Goal: Navigation & Orientation: Understand site structure

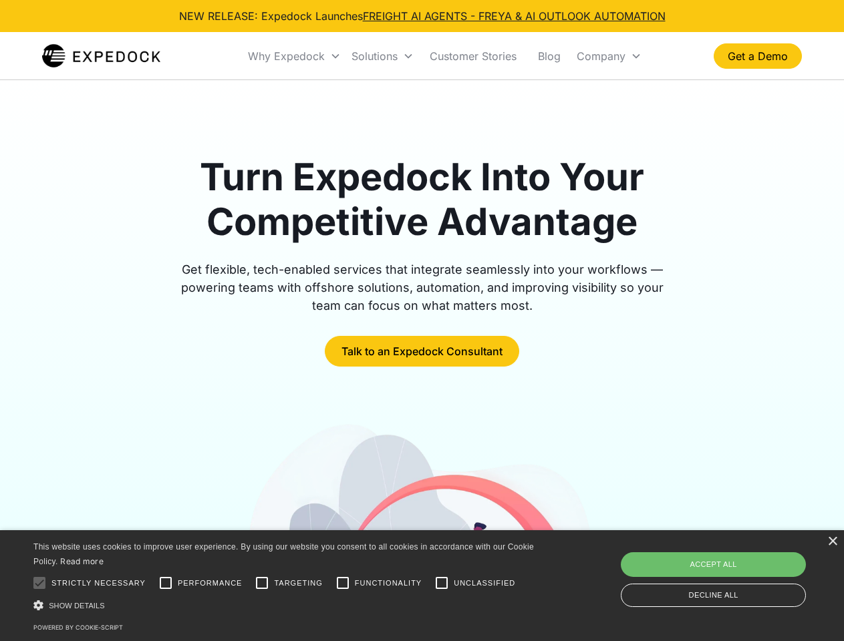
click at [295, 56] on div "Why Expedock" at bounding box center [286, 55] width 77 height 13
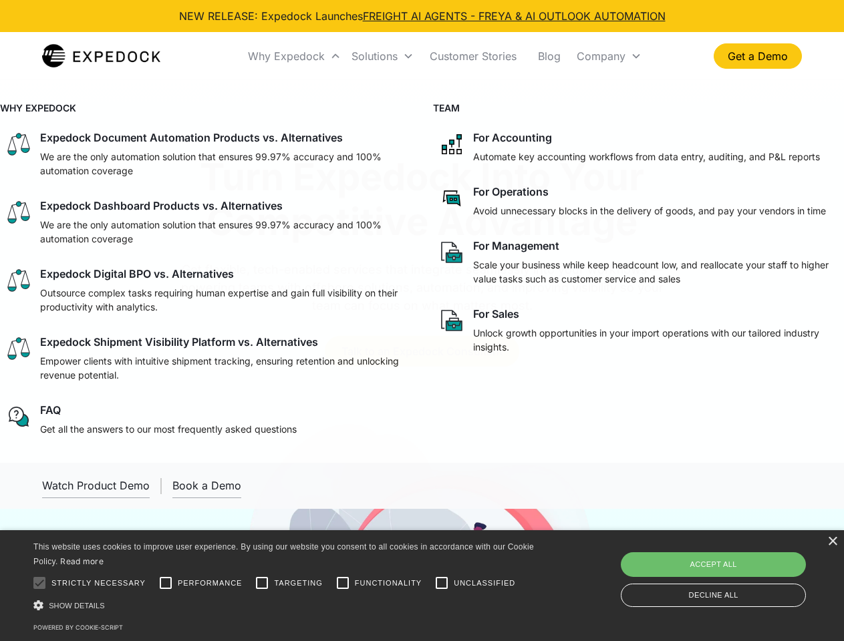
click at [382, 56] on div "Solutions" at bounding box center [374, 55] width 46 height 13
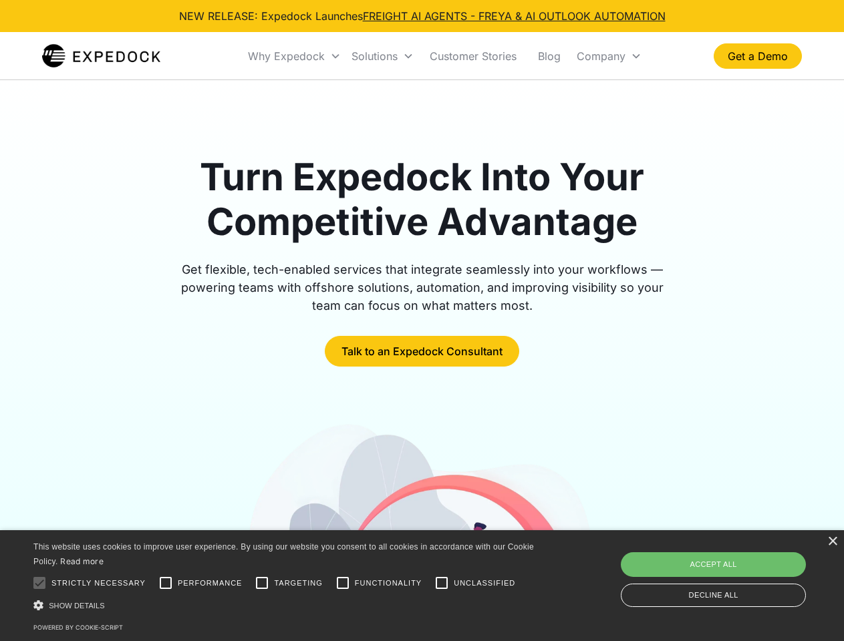
click at [608, 56] on div "Company" at bounding box center [600, 55] width 49 height 13
click at [39, 583] on div at bounding box center [39, 583] width 27 height 27
click at [166, 583] on input "Performance" at bounding box center [165, 583] width 27 height 27
checkbox input "true"
click at [262, 583] on input "Targeting" at bounding box center [261, 583] width 27 height 27
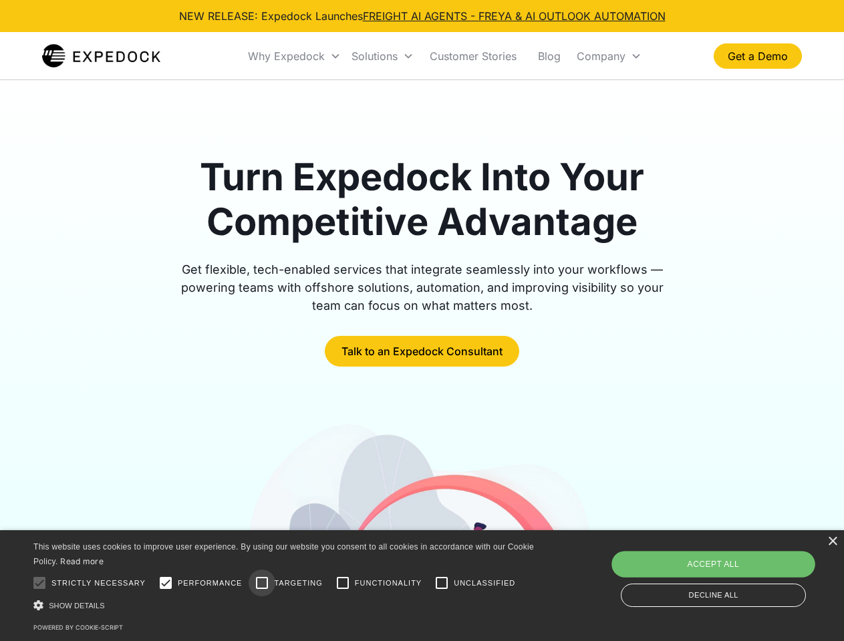
checkbox input "true"
click at [343, 583] on input "Functionality" at bounding box center [342, 583] width 27 height 27
checkbox input "true"
click at [441, 583] on input "Unclassified" at bounding box center [441, 583] width 27 height 27
checkbox input "true"
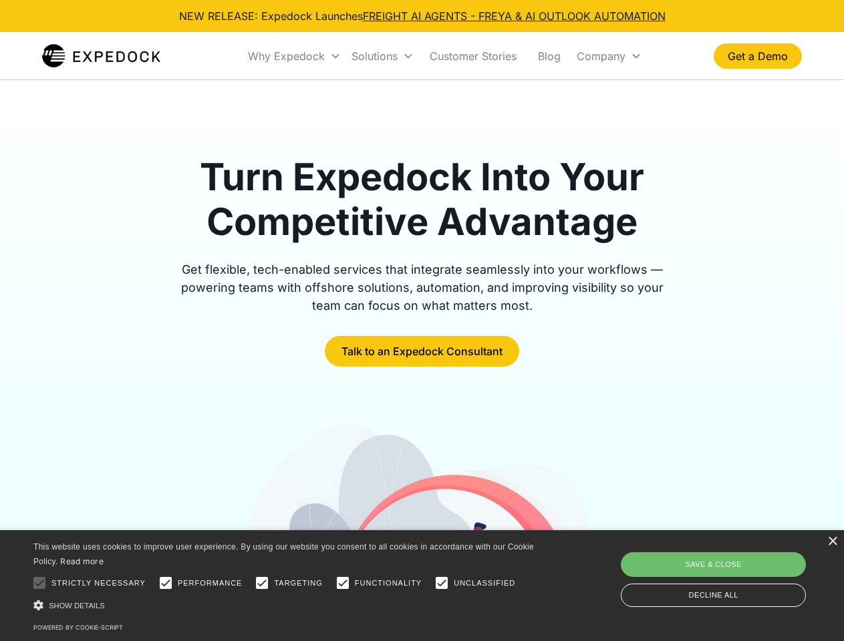
click at [286, 605] on div "Show details Hide details" at bounding box center [285, 605] width 505 height 14
